Goal: Check status: Check status

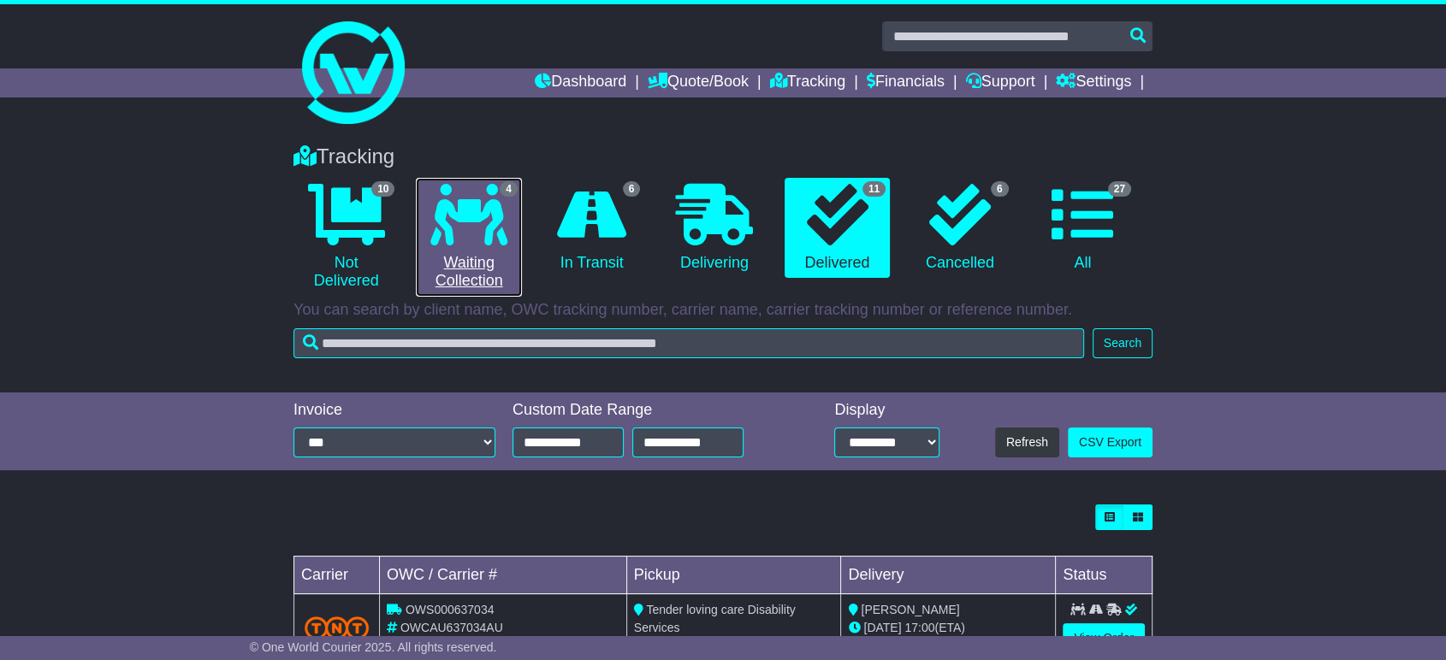
click at [472, 286] on link "4 Waiting Collection" at bounding box center [468, 237] width 105 height 119
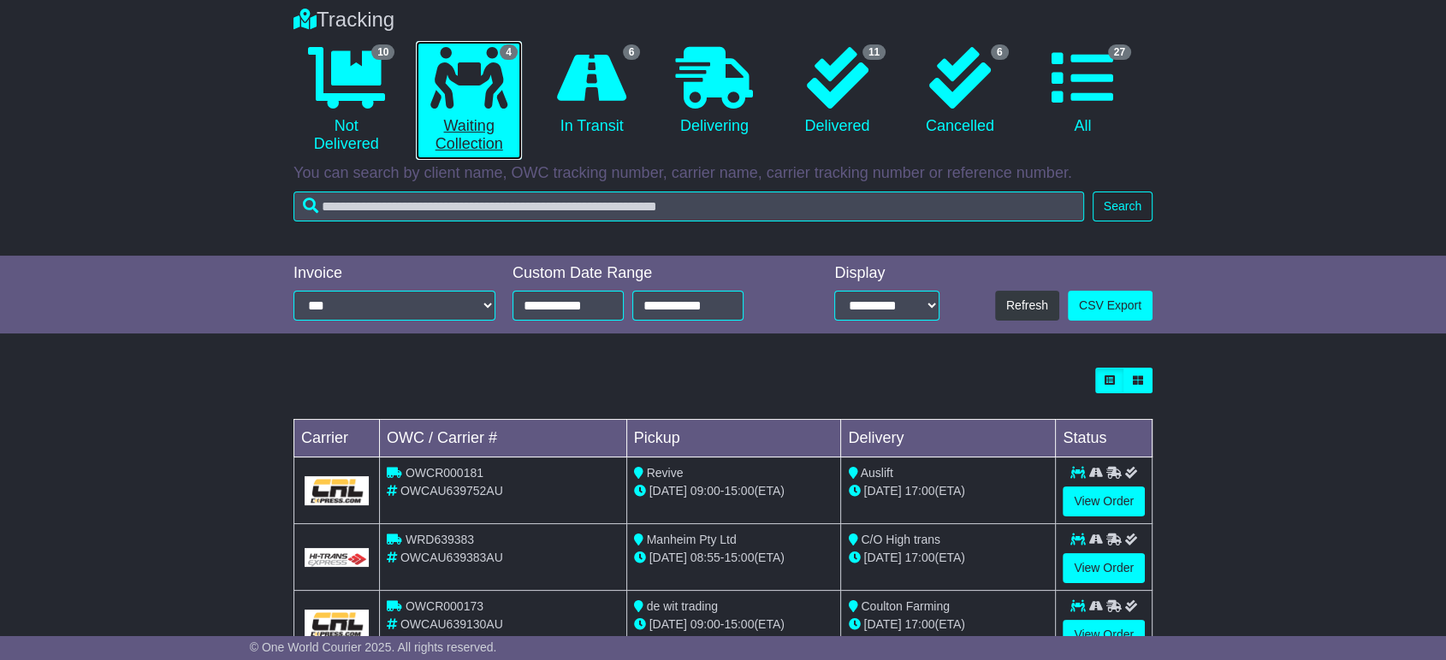
scroll to position [259, 0]
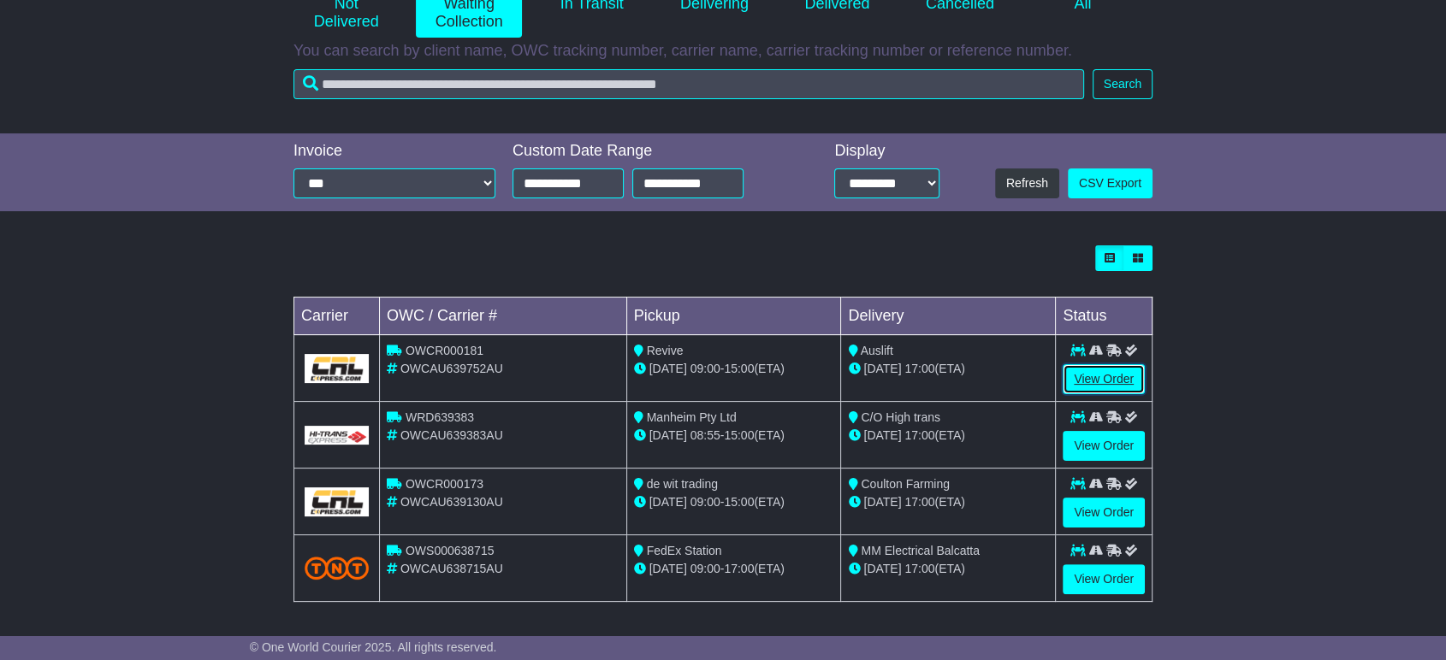
click at [1086, 376] on link "View Order" at bounding box center [1104, 379] width 82 height 30
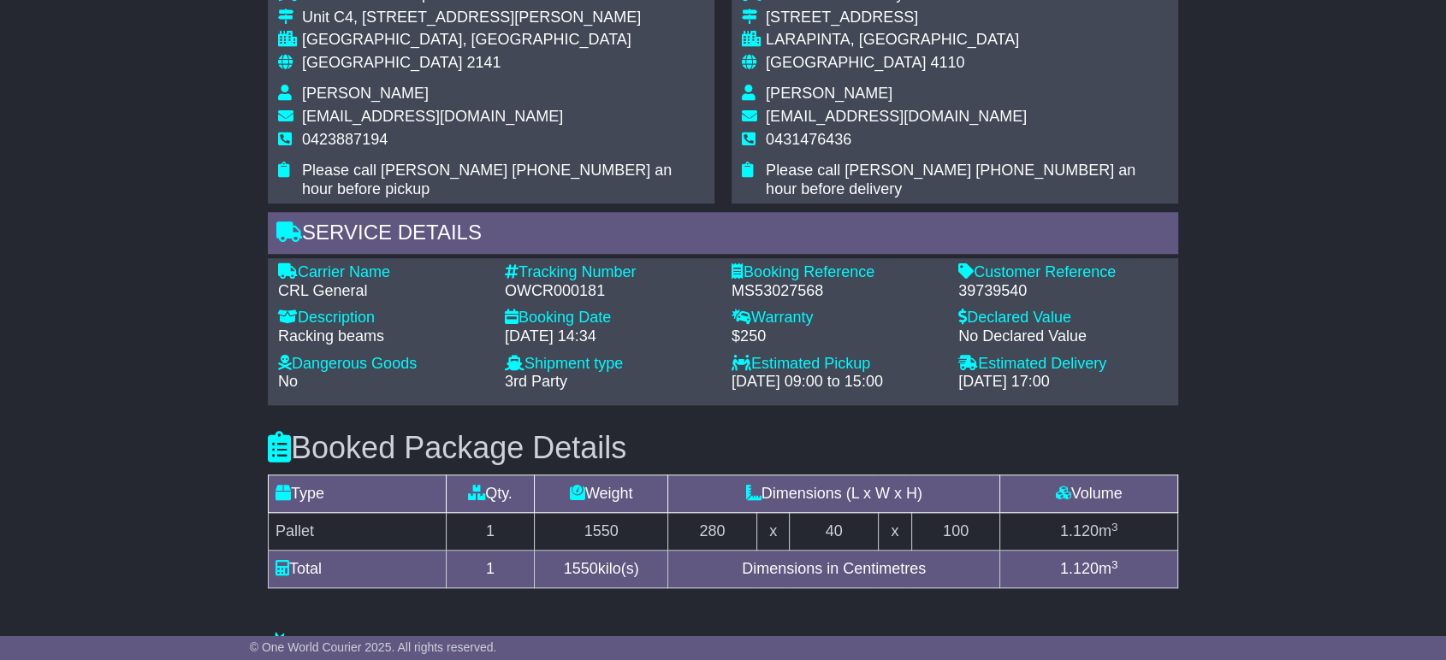
scroll to position [1235, 0]
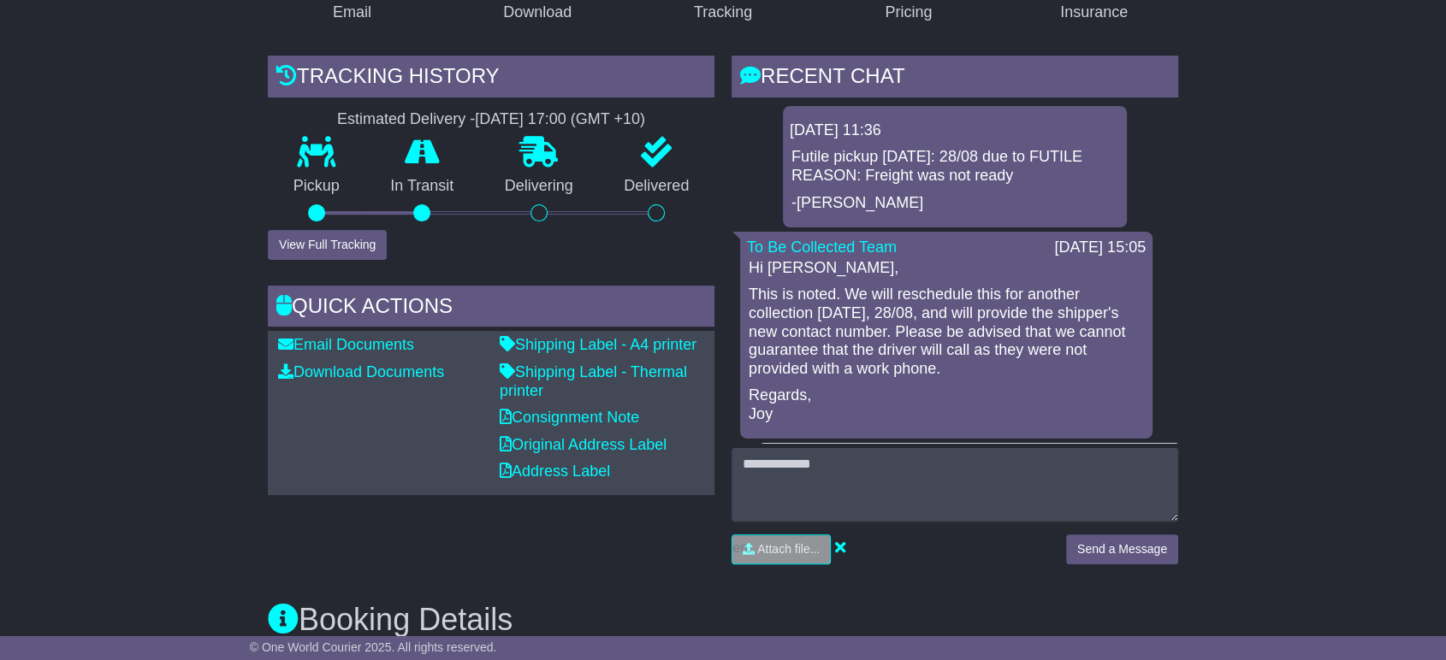
scroll to position [285, 0]
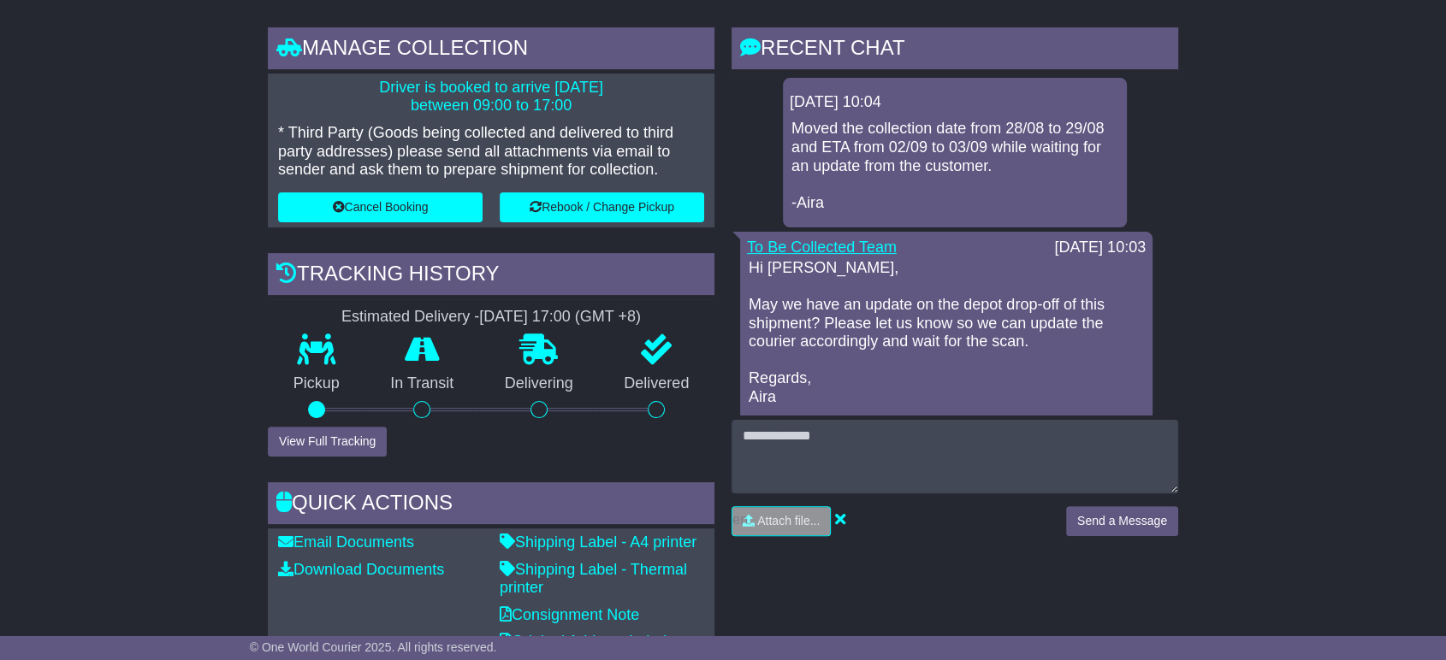
scroll to position [285, 0]
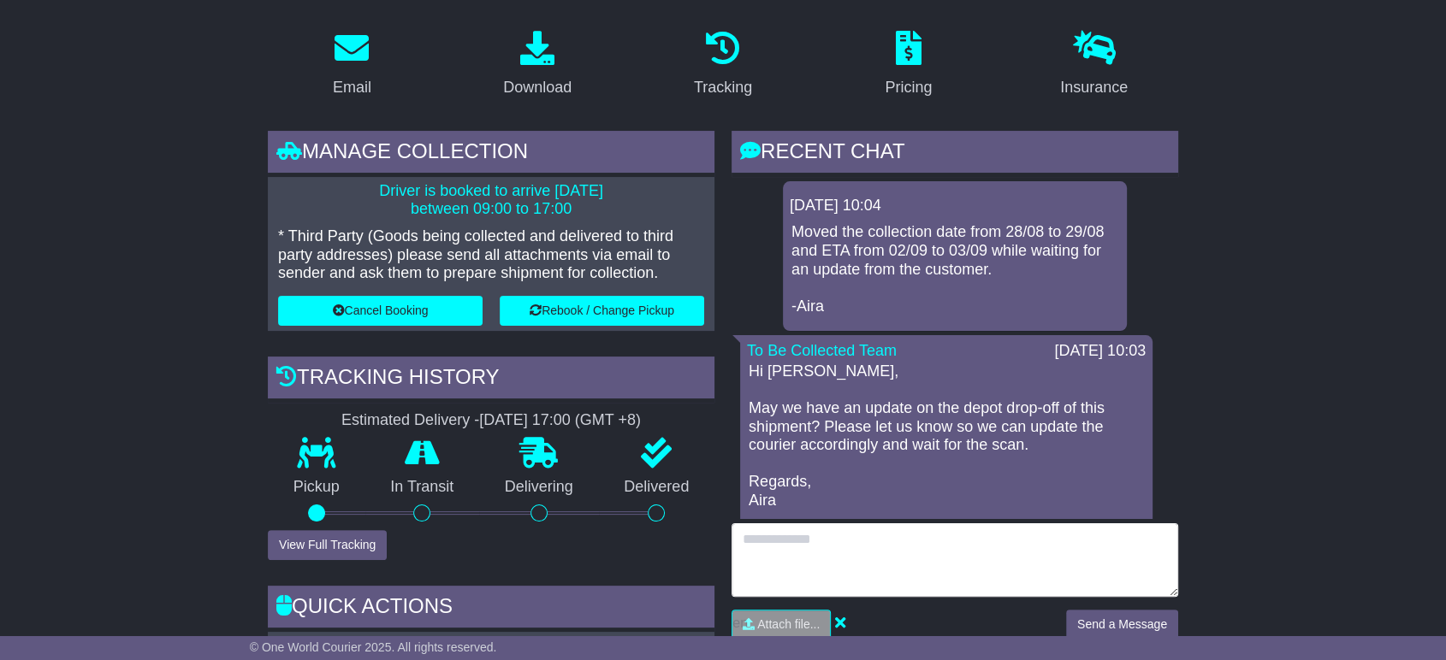
click at [801, 533] on textarea at bounding box center [955, 561] width 447 height 74
type textarea "*"
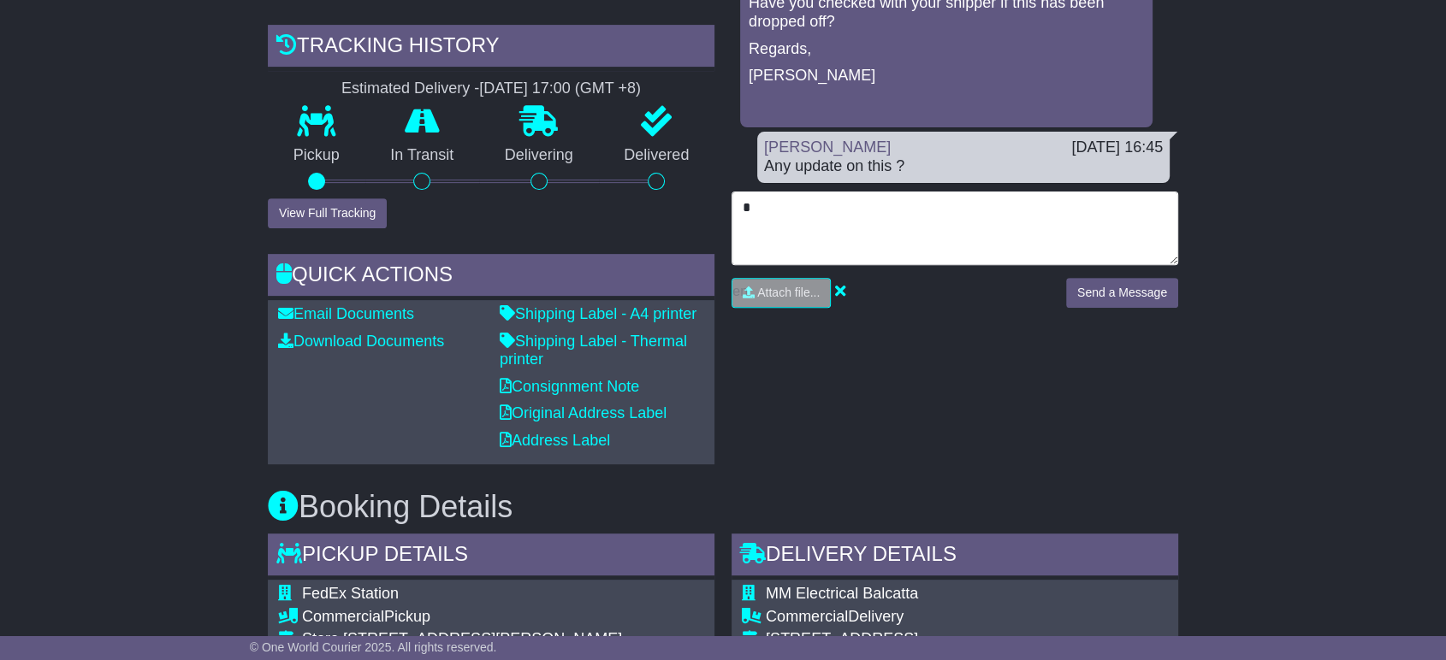
scroll to position [380, 0]
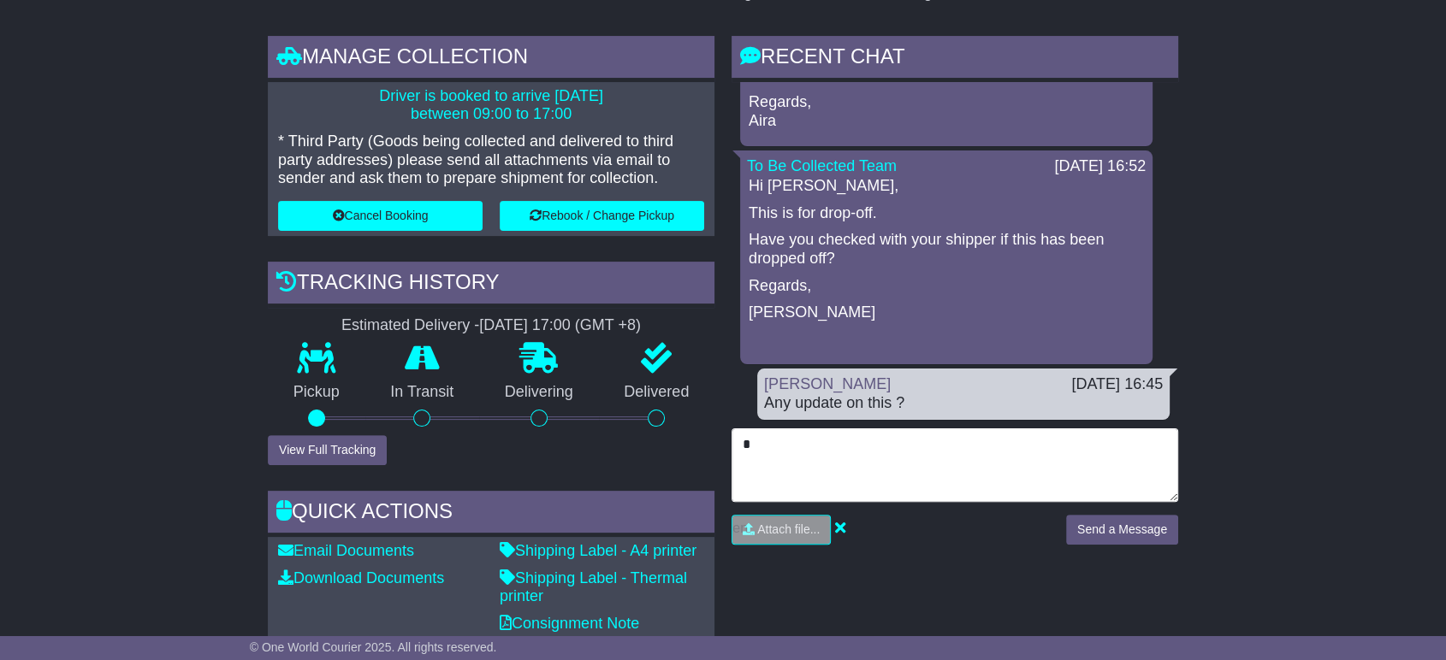
click at [780, 456] on textarea "*" at bounding box center [955, 466] width 447 height 74
click at [780, 455] on textarea "*" at bounding box center [955, 466] width 447 height 74
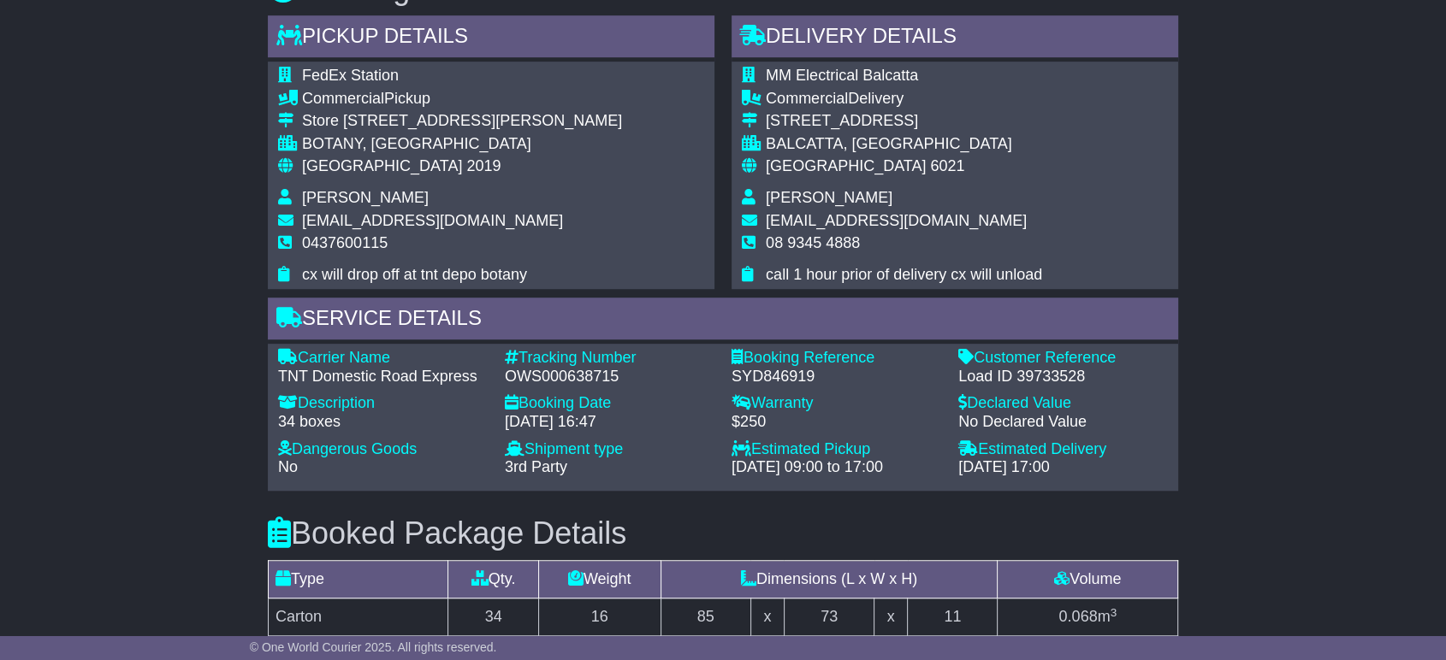
scroll to position [1140, 0]
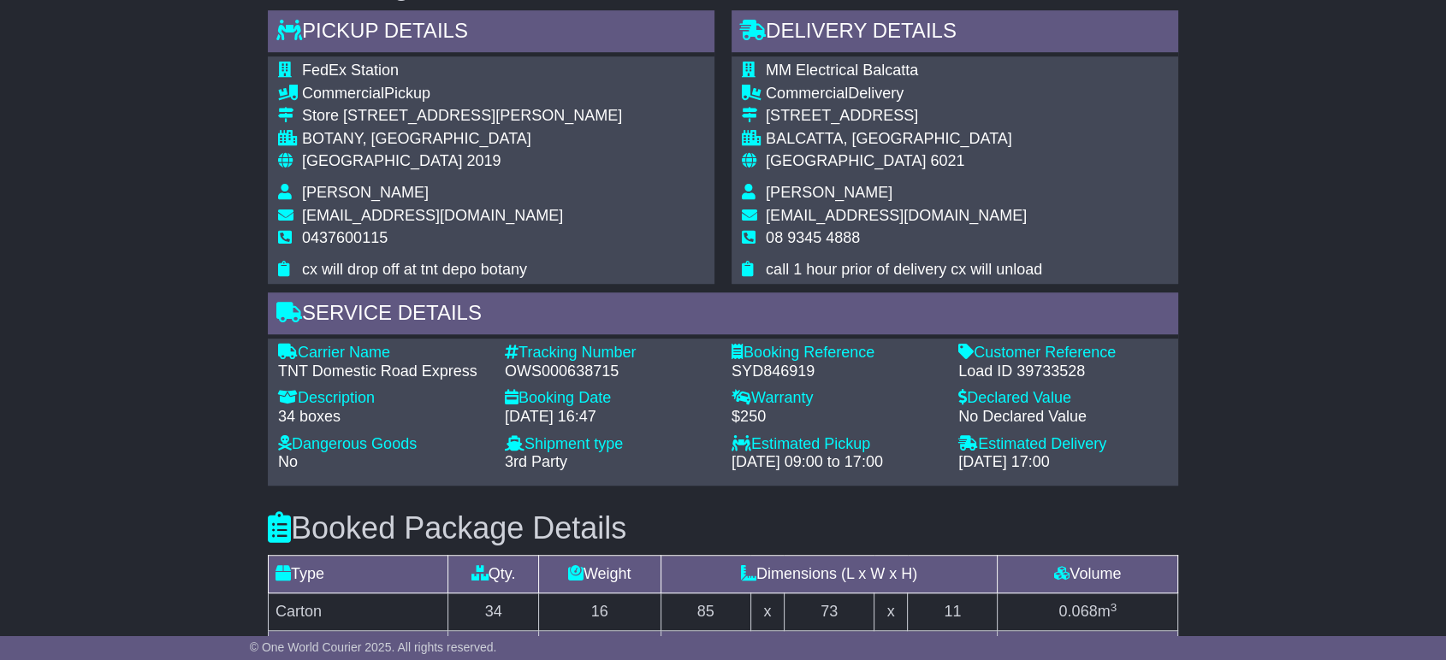
click at [1020, 368] on div "Load ID 39733528" at bounding box center [1063, 372] width 210 height 19
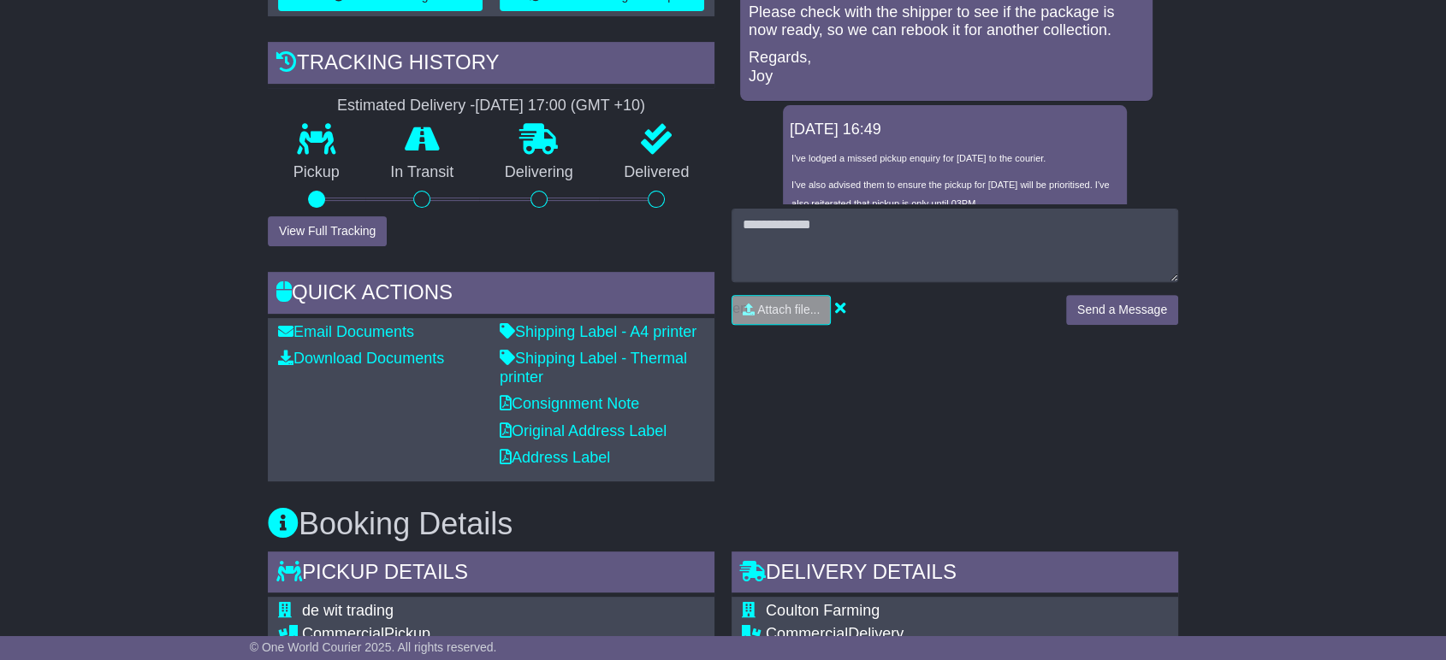
scroll to position [951, 0]
